Goal: Task Accomplishment & Management: Complete application form

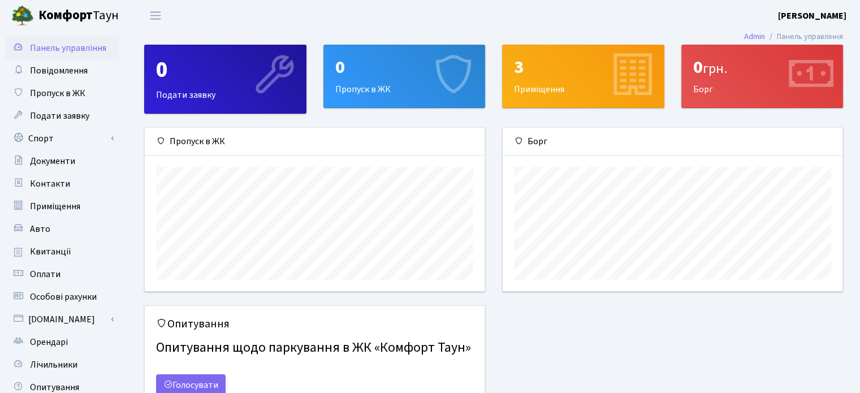
scroll to position [163, 339]
click at [367, 90] on div "0 Пропуск в ЖК" at bounding box center [404, 76] width 161 height 62
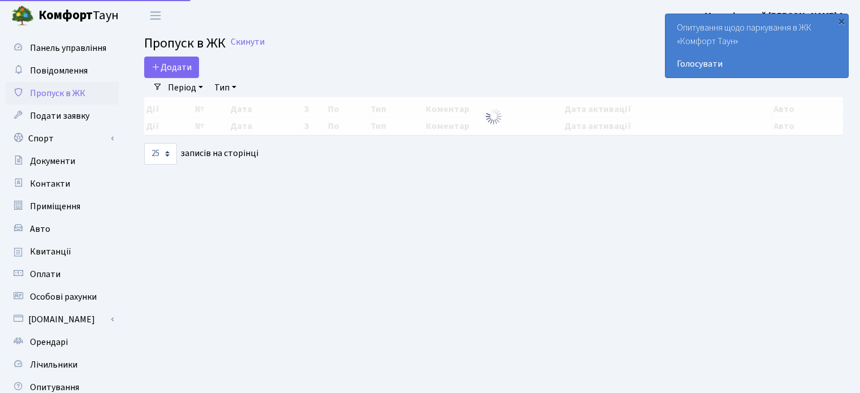
select select "25"
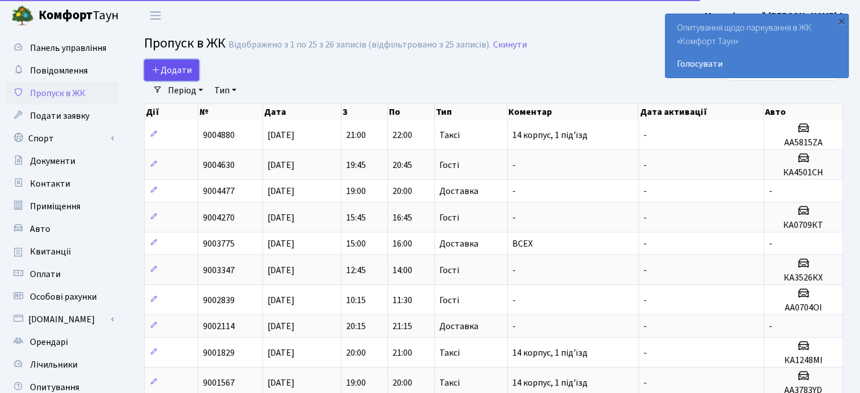
click at [176, 72] on span "Додати" at bounding box center [172, 70] width 40 height 12
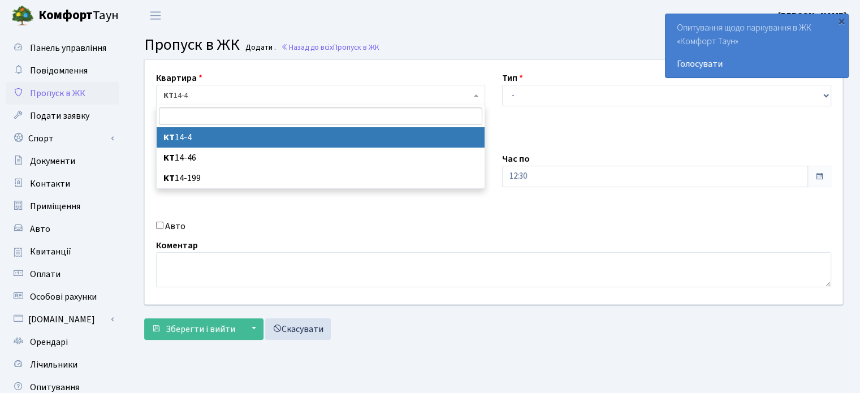
click at [286, 102] on span "КТ 14-4" at bounding box center [320, 95] width 329 height 21
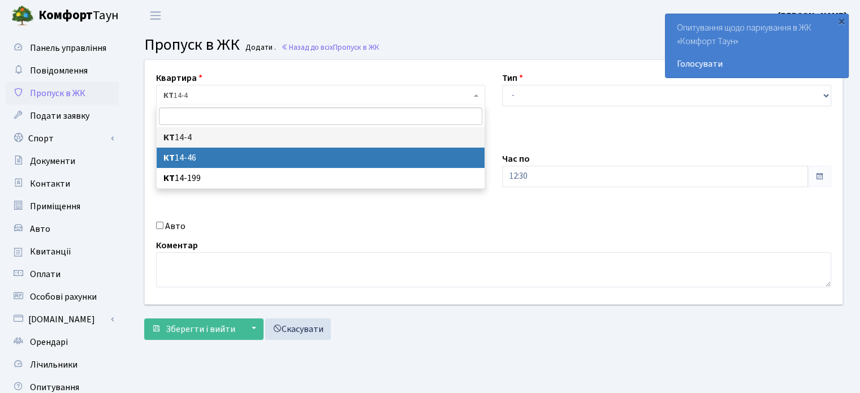
select select "7423"
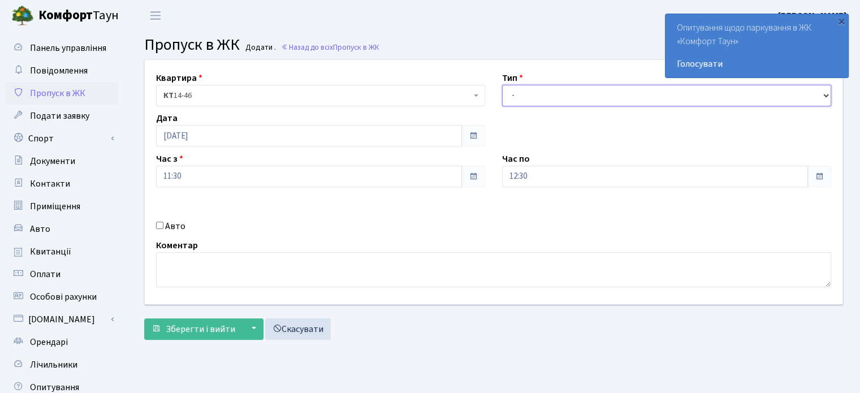
drag, startPoint x: 518, startPoint y: 90, endPoint x: 518, endPoint y: 103, distance: 13.0
click at [518, 90] on select "- Доставка Таксі Гості Сервіс" at bounding box center [666, 95] width 329 height 21
select select "3"
click at [502, 85] on select "- Доставка Таксі Гості Сервіс" at bounding box center [666, 95] width 329 height 21
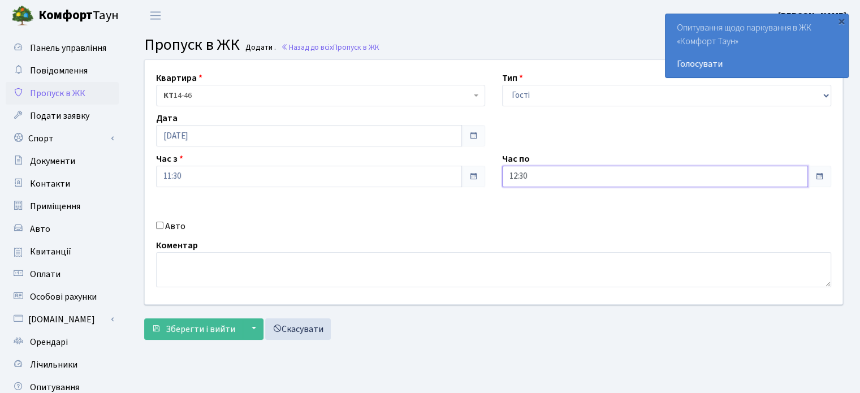
click at [515, 176] on input "12:30" at bounding box center [655, 176] width 306 height 21
type input "23:30"
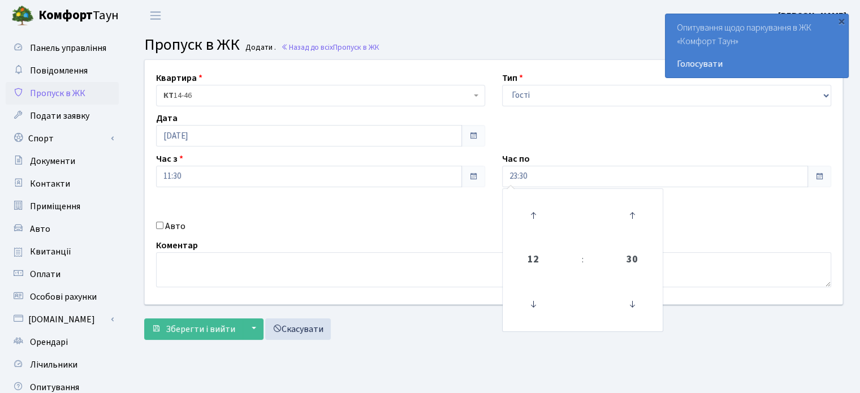
click at [407, 236] on div "Квартира <b>КТ</b>&nbsp;&nbsp;&nbsp;&nbsp;14-4 <b>КТ</b>&nbsp;&nbsp;&nbsp;&nbsp…" at bounding box center [493, 182] width 715 height 244
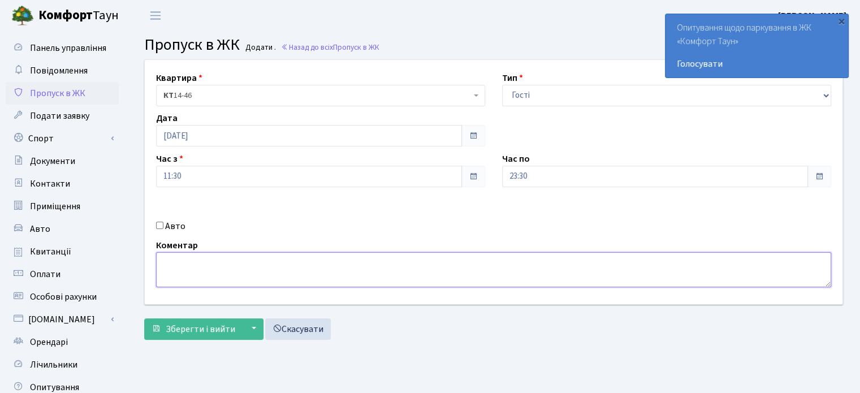
click at [184, 272] on textarea at bounding box center [493, 269] width 675 height 35
click at [219, 262] on textarea "14 корпус, 2 підїзд" at bounding box center [493, 269] width 675 height 35
type textarea "14 корпус, 2 під'їзд"
click at [181, 333] on span "Зберегти і вийти" at bounding box center [201, 329] width 70 height 12
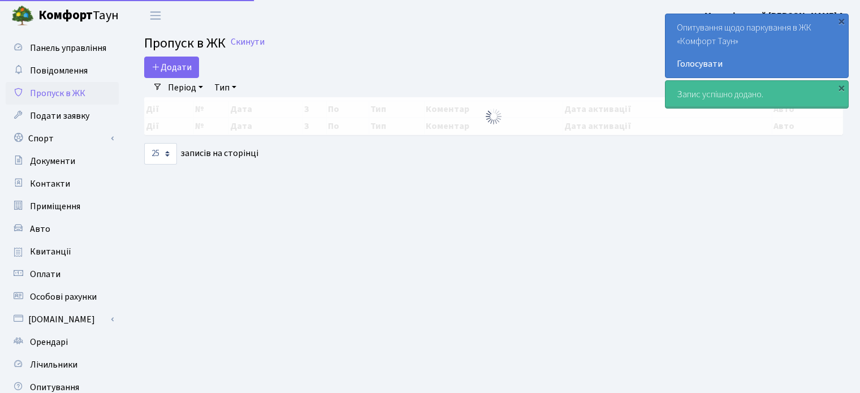
select select "25"
